Goal: Information Seeking & Learning: Learn about a topic

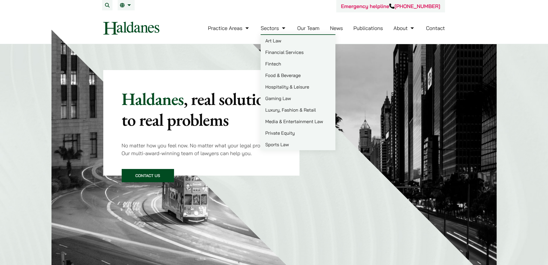
click at [308, 29] on link "Our Team" at bounding box center [308, 28] width 22 height 7
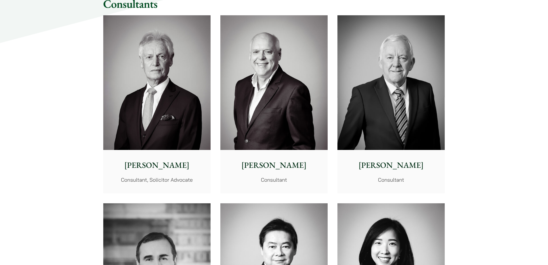
scroll to position [2619, 0]
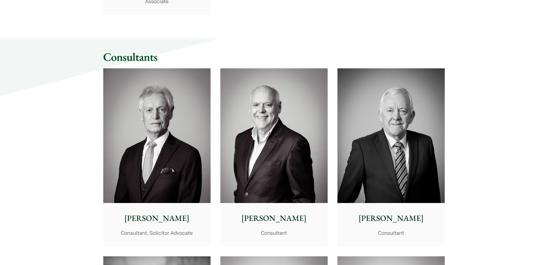
click at [186, 162] on img at bounding box center [156, 135] width 107 height 134
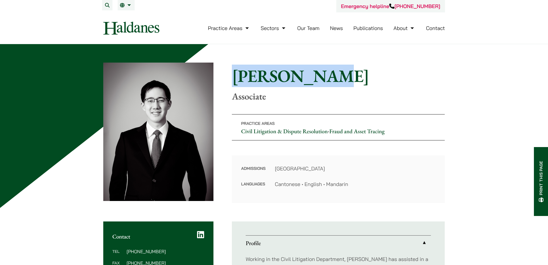
drag, startPoint x: 310, startPoint y: 75, endPoint x: 228, endPoint y: 70, distance: 81.9
click at [228, 70] on div "Home » Lawyers » [PERSON_NAME] [PERSON_NAME] Associate Practice Areas Civil Lit…" at bounding box center [274, 132] width 342 height 140
copy h1 "[PERSON_NAME]"
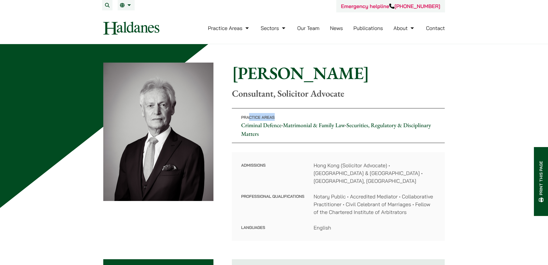
drag, startPoint x: 250, startPoint y: 117, endPoint x: 290, endPoint y: 116, distance: 40.0
click at [290, 116] on p "Practice Areas Criminal Defence • Matrimonial & Family Law • Securities, Regula…" at bounding box center [338, 125] width 213 height 35
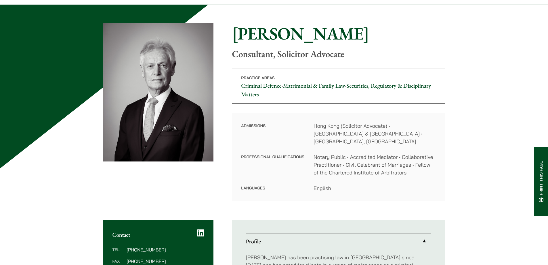
scroll to position [58, 0]
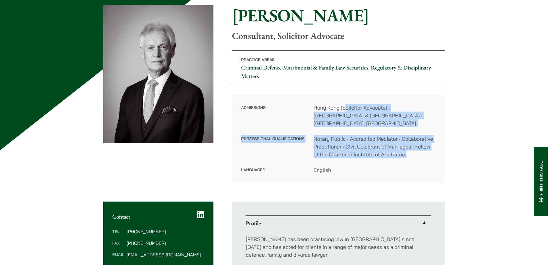
drag, startPoint x: 345, startPoint y: 105, endPoint x: 427, endPoint y: 154, distance: 94.8
click at [427, 154] on dl "Admissions Hong Kong (Solicitor Advocate) • England & Wales • Victoria, Austral…" at bounding box center [338, 139] width 195 height 70
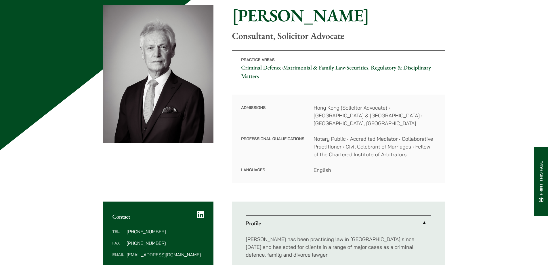
click at [357, 155] on dl "Admissions Hong Kong (Solicitor Advocate) • England & Wales • Victoria, Austral…" at bounding box center [338, 139] width 195 height 70
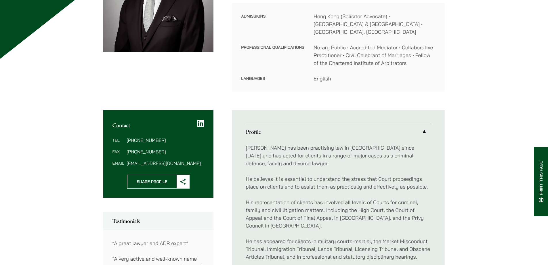
scroll to position [173, 0]
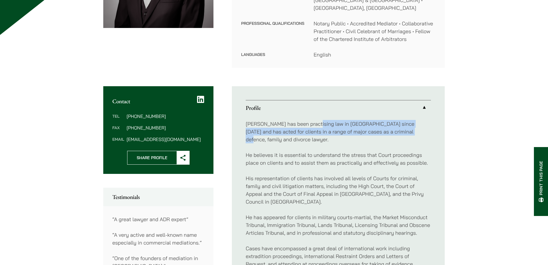
drag, startPoint x: 315, startPoint y: 117, endPoint x: 398, endPoint y: 121, distance: 83.6
click at [398, 121] on p "Geoffrey has been practising law in Hong Kong since 1979 and has acted for clie…" at bounding box center [338, 131] width 185 height 23
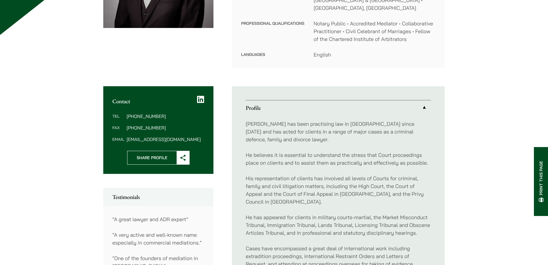
click at [377, 129] on p "Geoffrey has been practising law in Hong Kong since 1979 and has acted for clie…" at bounding box center [338, 131] width 185 height 23
drag, startPoint x: 271, startPoint y: 123, endPoint x: 360, endPoint y: 123, distance: 89.5
click at [360, 123] on p "Geoffrey has been practising law in Hong Kong since 1979 and has acted for clie…" at bounding box center [338, 131] width 185 height 23
drag, startPoint x: 317, startPoint y: 121, endPoint x: 397, endPoint y: 133, distance: 80.6
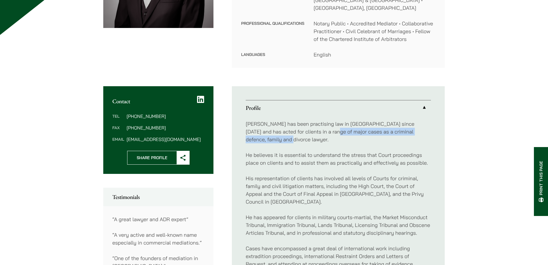
click at [397, 133] on p "Geoffrey has been practising law in Hong Kong since 1979 and has acted for clie…" at bounding box center [338, 131] width 185 height 23
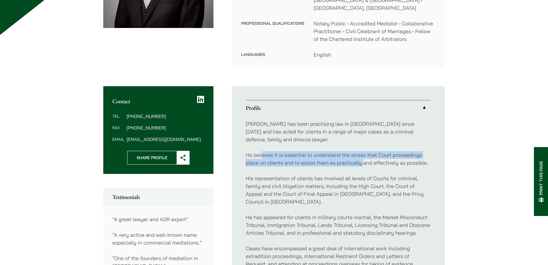
drag, startPoint x: 263, startPoint y: 150, endPoint x: 365, endPoint y: 158, distance: 103.1
click at [365, 158] on p "He believes it is essential to understand the stress that Court proceedings pla…" at bounding box center [338, 159] width 185 height 16
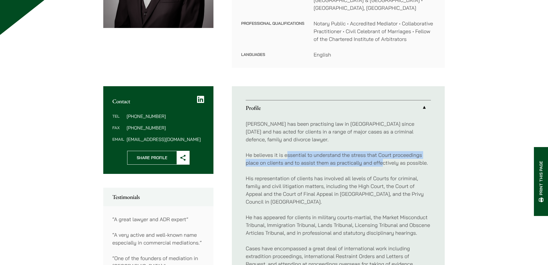
drag, startPoint x: 286, startPoint y: 148, endPoint x: 389, endPoint y: 157, distance: 103.2
click at [386, 157] on p "He believes it is essential to understand the stress that Court proceedings pla…" at bounding box center [338, 159] width 185 height 16
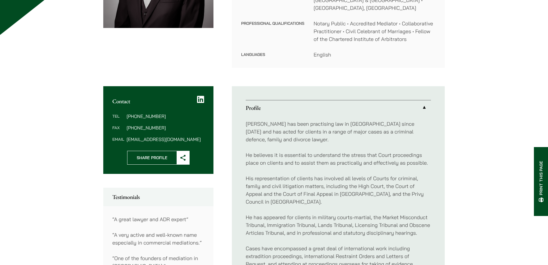
click at [387, 157] on p "He believes it is essential to understand the stress that Court proceedings pla…" at bounding box center [338, 159] width 185 height 16
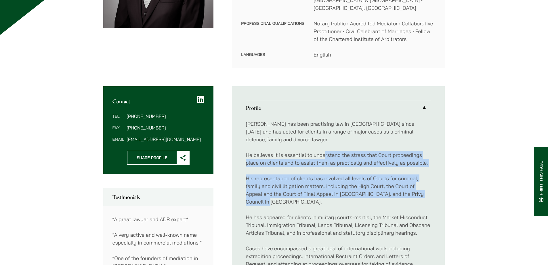
drag, startPoint x: 385, startPoint y: 195, endPoint x: 324, endPoint y: 140, distance: 82.9
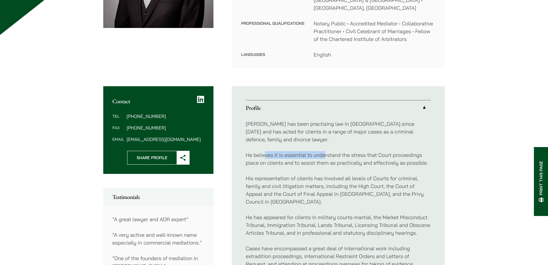
drag, startPoint x: 266, startPoint y: 142, endPoint x: 325, endPoint y: 147, distance: 59.7
click at [325, 151] on p "He believes it is essential to understand the stress that Court proceedings pla…" at bounding box center [338, 159] width 185 height 16
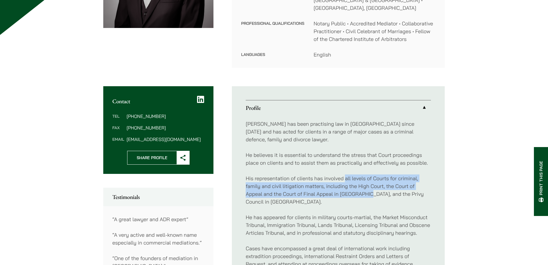
drag, startPoint x: 368, startPoint y: 186, endPoint x: 346, endPoint y: 163, distance: 32.4
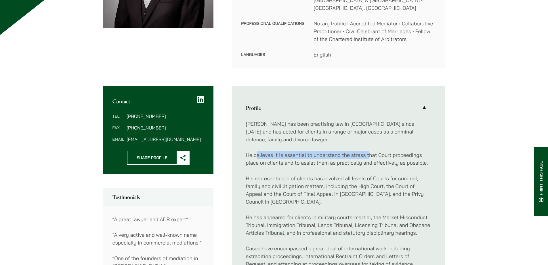
drag, startPoint x: 258, startPoint y: 147, endPoint x: 370, endPoint y: 149, distance: 112.8
click at [370, 151] on p "He believes it is essential to understand the stress that Court proceedings pla…" at bounding box center [338, 159] width 185 height 16
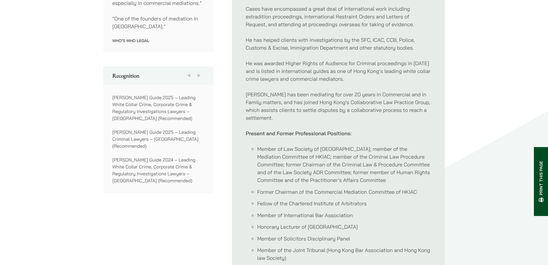
scroll to position [374, 0]
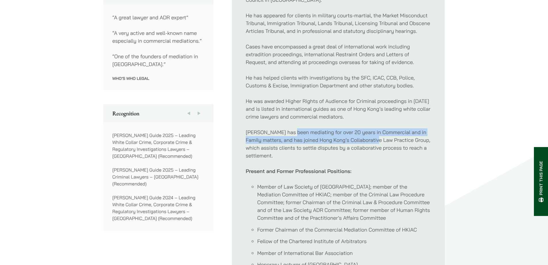
drag, startPoint x: 292, startPoint y: 126, endPoint x: 361, endPoint y: 137, distance: 69.0
click at [377, 132] on p "Geoffrey has been mediating for over 20 years in Commercial and in Family matte…" at bounding box center [338, 143] width 185 height 31
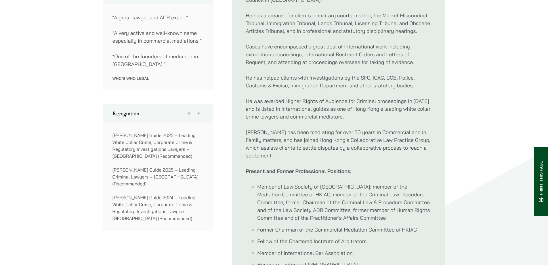
click at [325, 145] on p "Geoffrey has been mediating for over 20 years in Commercial and in Family matte…" at bounding box center [338, 143] width 185 height 31
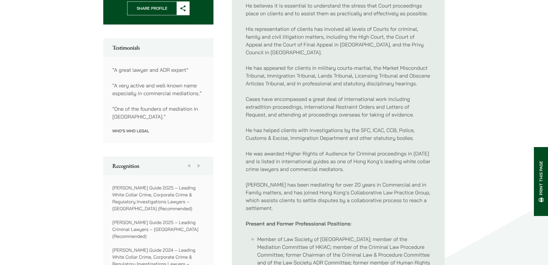
scroll to position [317, 0]
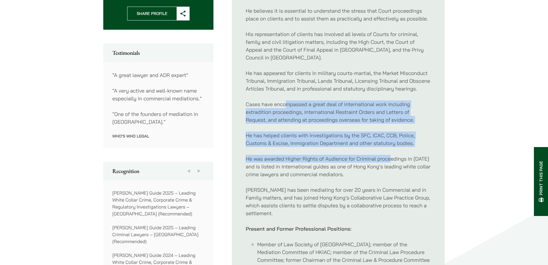
drag, startPoint x: 288, startPoint y: 100, endPoint x: 391, endPoint y: 141, distance: 111.1
click at [391, 141] on div "Geoffrey has been practising law in Hong Kong since 1979 and has acted for clie…" at bounding box center [338, 181] width 185 height 421
click at [336, 155] on p "He was awarded Higher Rights of Audience for Criminal proceedings in 2013 and i…" at bounding box center [338, 166] width 185 height 23
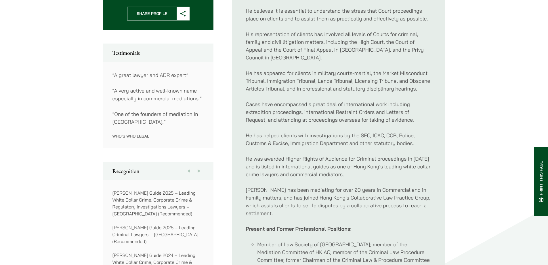
click at [357, 166] on p "He was awarded Higher Rights of Audience for Criminal proceedings in 2013 and i…" at bounding box center [338, 166] width 185 height 23
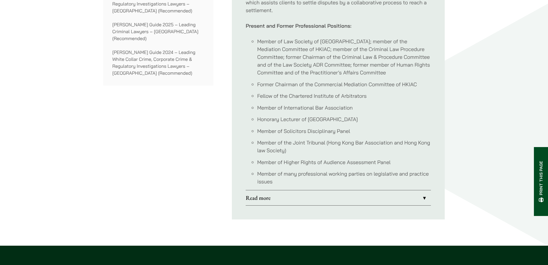
scroll to position [576, 0]
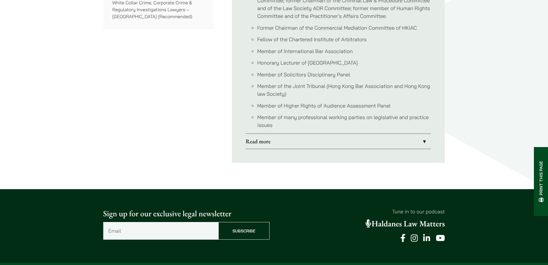
click at [332, 134] on link "Read more" at bounding box center [338, 141] width 185 height 15
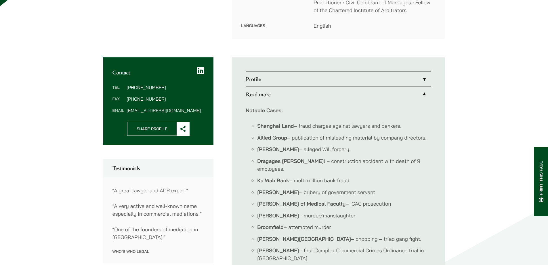
scroll to position [158, 0]
